Goal: Information Seeking & Learning: Check status

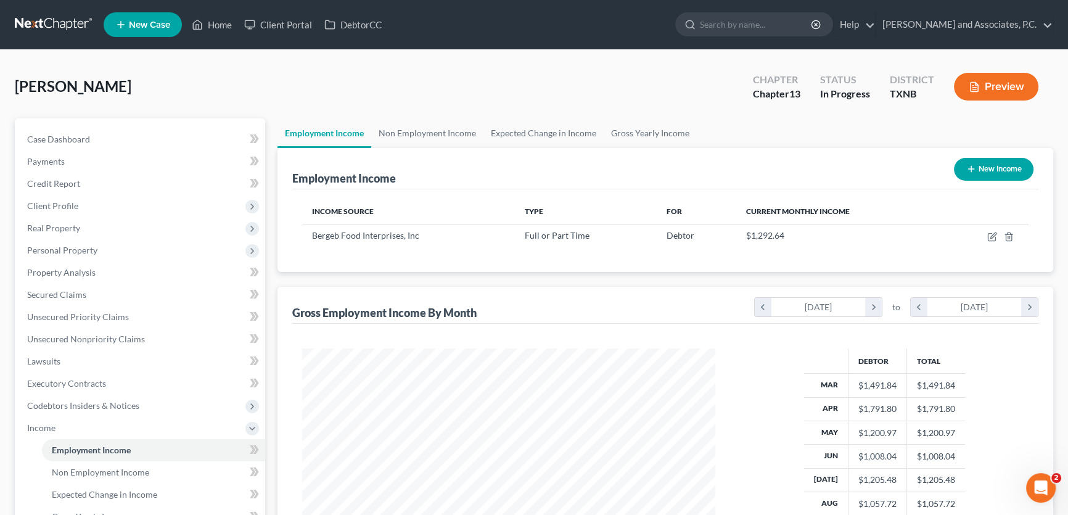
scroll to position [221, 438]
click at [219, 30] on link "Home" at bounding box center [212, 25] width 52 height 22
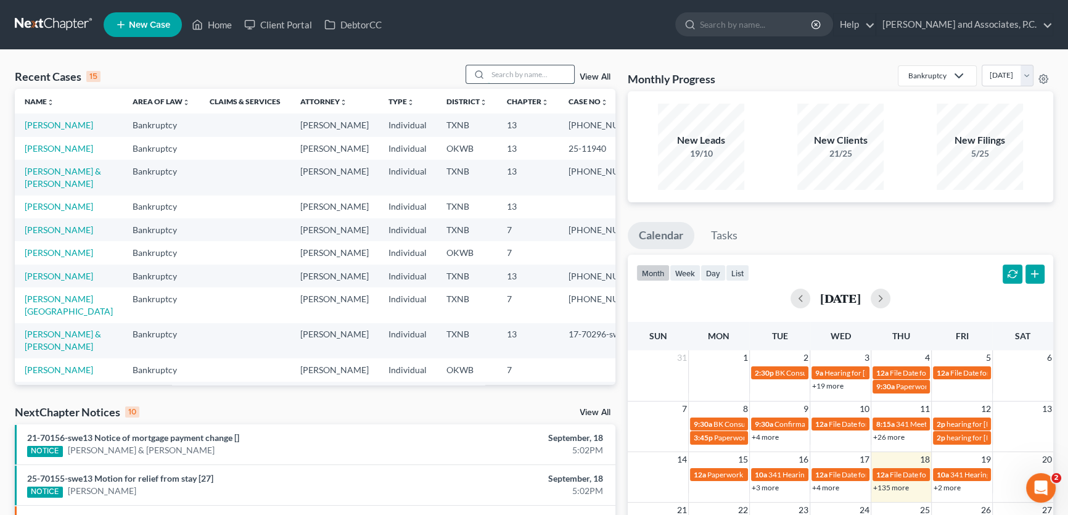
click at [505, 80] on input "search" at bounding box center [531, 74] width 86 height 18
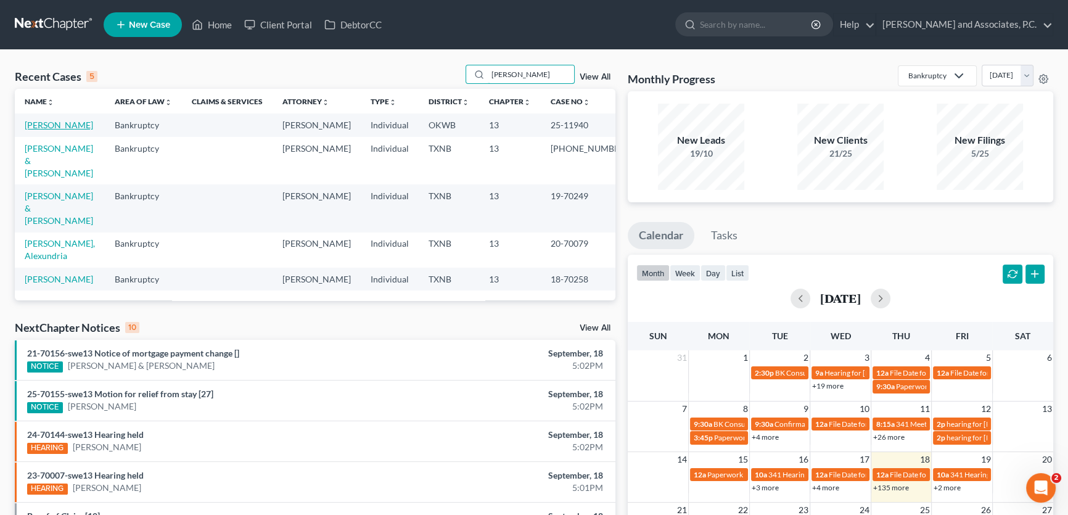
type input "[PERSON_NAME]"
click at [71, 123] on link "[PERSON_NAME]" at bounding box center [59, 125] width 68 height 10
select select "5"
select select "6"
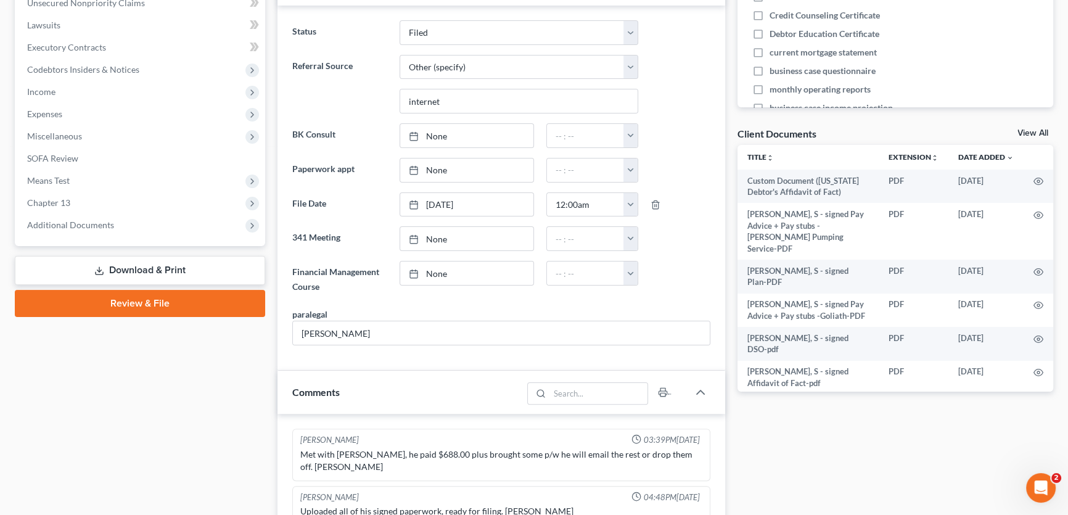
scroll to position [205, 0]
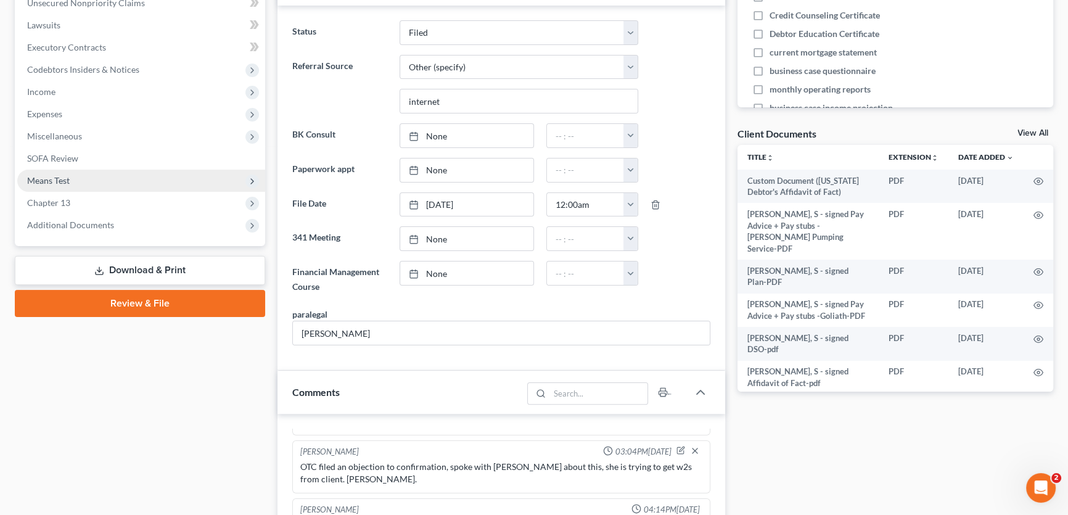
click at [65, 183] on span "Means Test" at bounding box center [48, 180] width 43 height 10
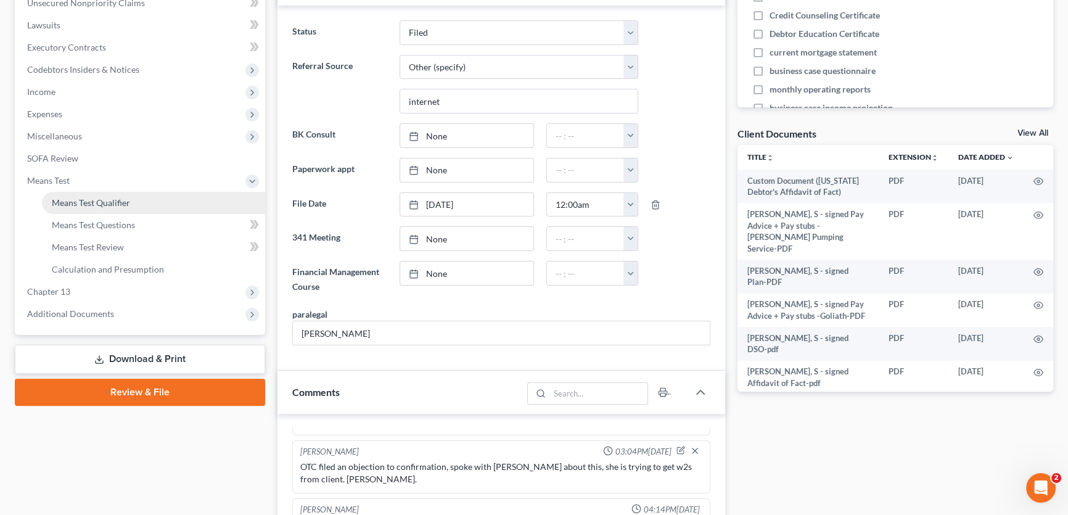
click at [99, 198] on span "Means Test Qualifier" at bounding box center [91, 202] width 78 height 10
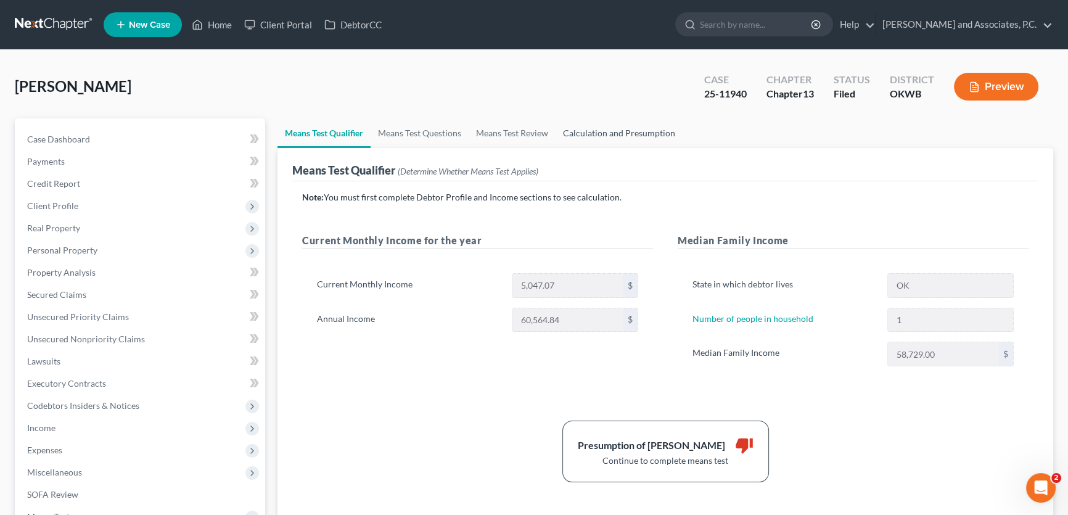
click at [594, 135] on link "Calculation and Presumption" at bounding box center [618, 133] width 127 height 30
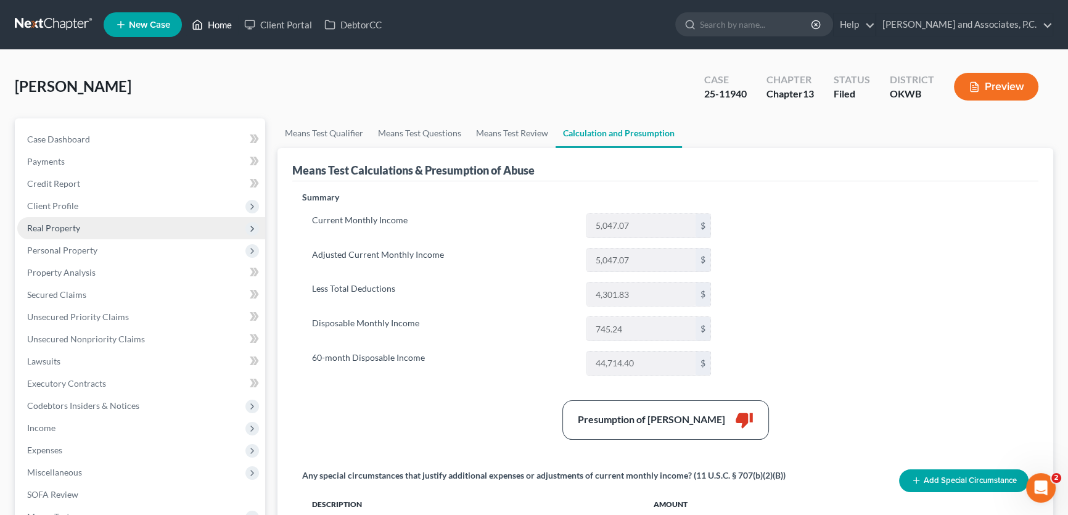
drag, startPoint x: 224, startPoint y: 25, endPoint x: 251, endPoint y: 228, distance: 205.2
click at [224, 25] on link "Home" at bounding box center [212, 25] width 52 height 22
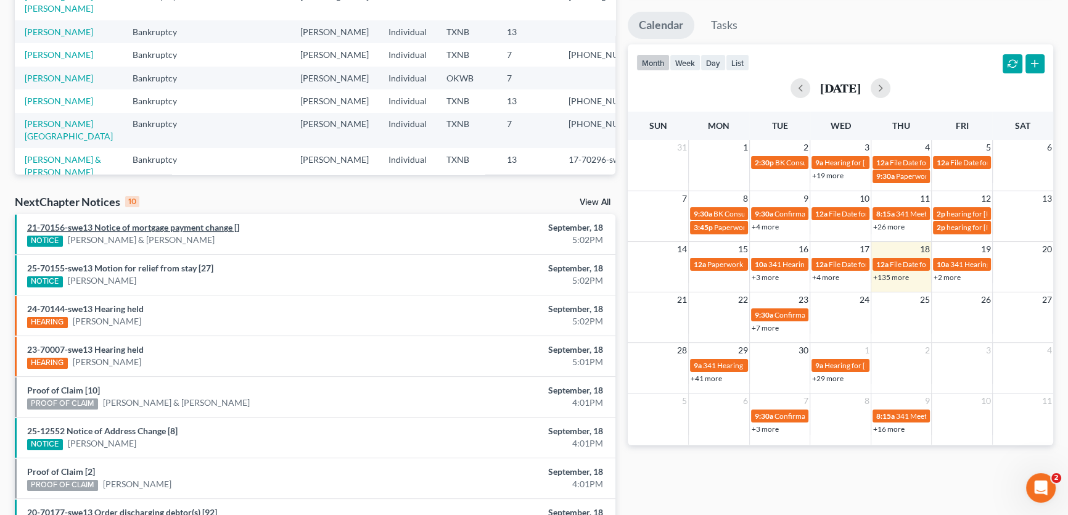
scroll to position [336, 0]
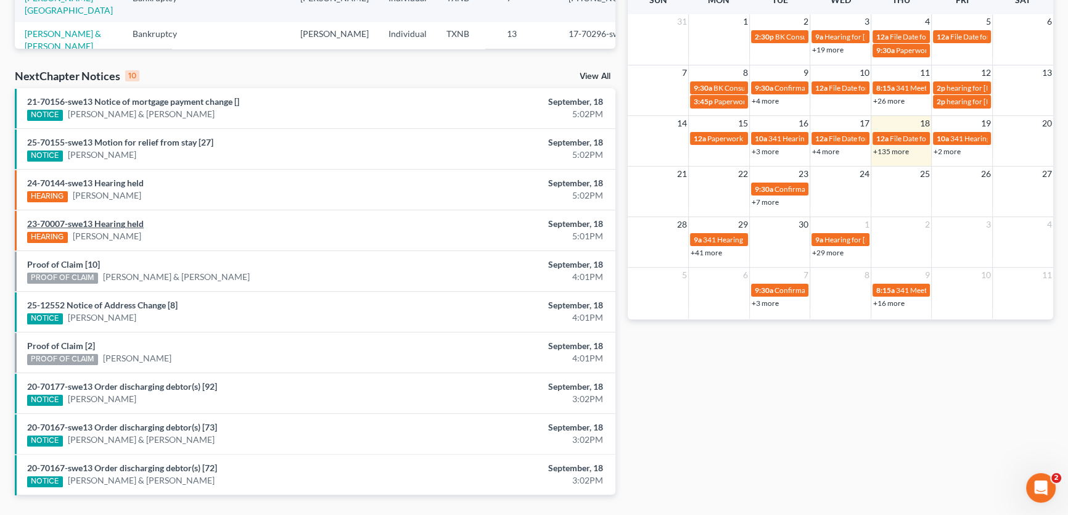
click at [111, 223] on link "23-70007-swe13 Hearing held" at bounding box center [85, 223] width 117 height 10
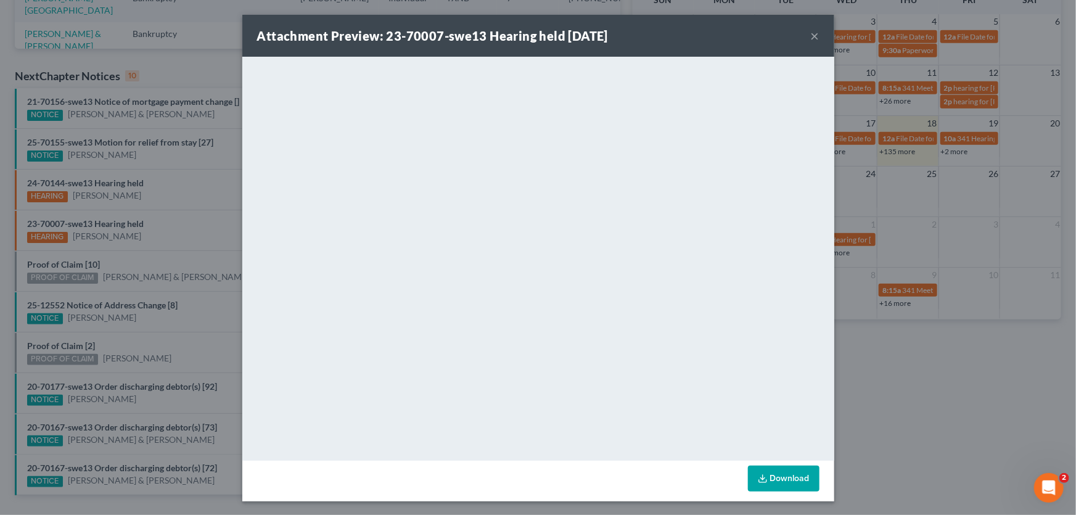
click at [814, 33] on button "×" at bounding box center [815, 35] width 9 height 15
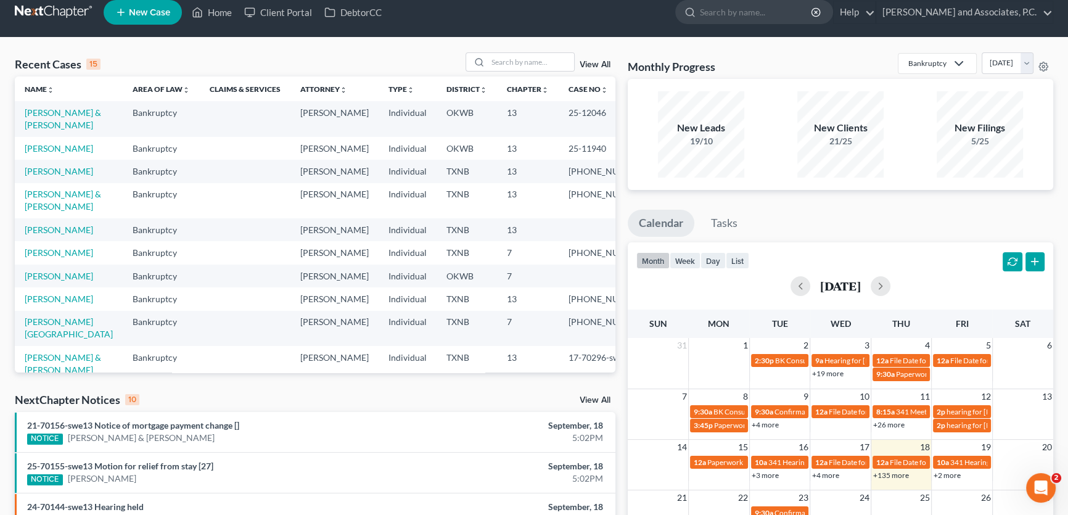
scroll to position [0, 0]
